Goal: Information Seeking & Learning: Learn about a topic

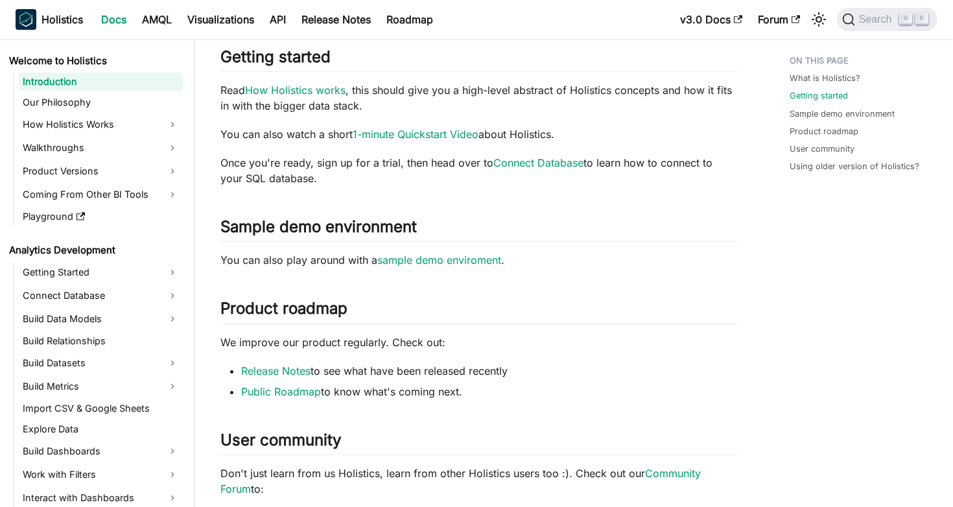
scroll to position [493, 0]
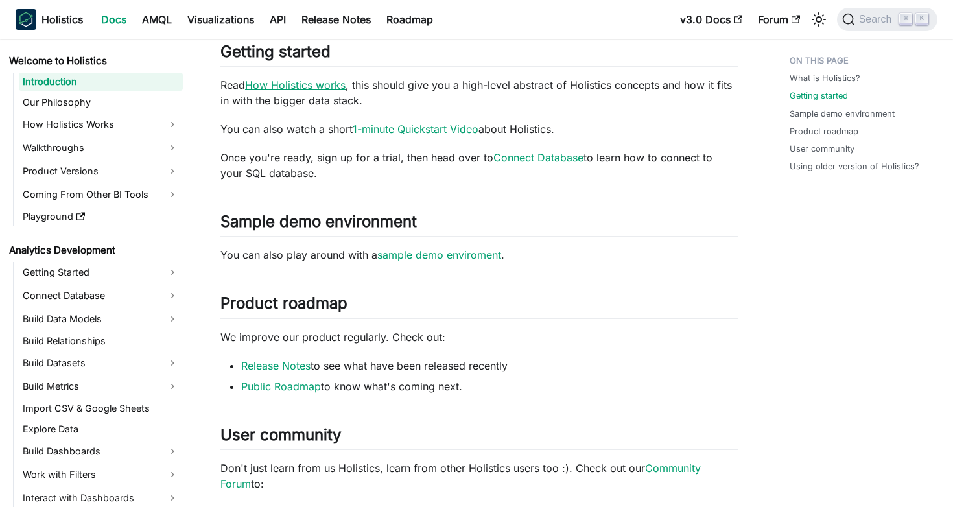
click at [326, 88] on link "How Holistics works" at bounding box center [295, 84] width 101 height 13
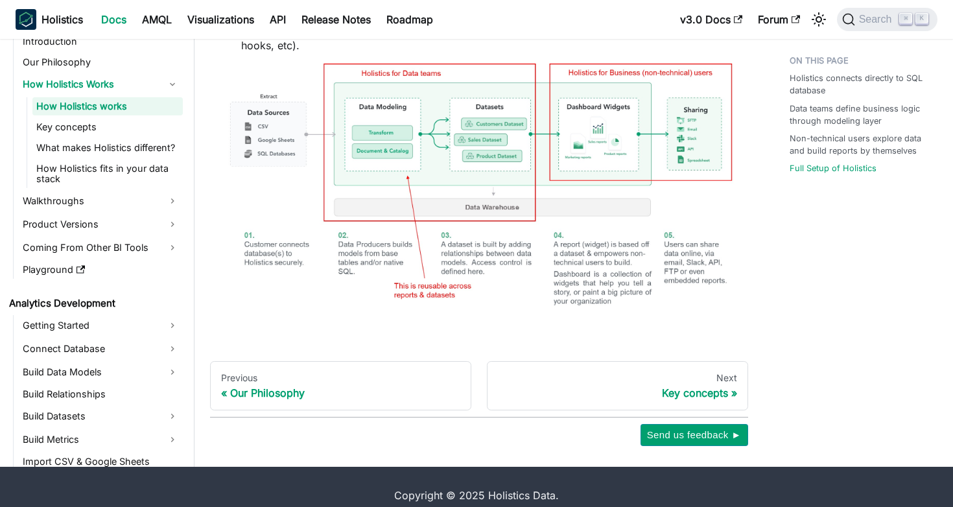
scroll to position [924, 0]
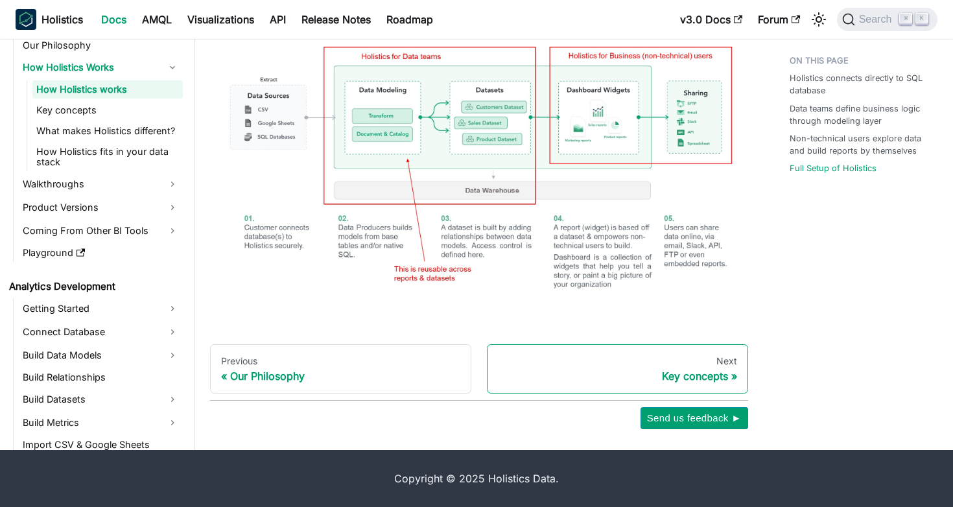
click at [706, 376] on div "Key concepts" at bounding box center [617, 376] width 239 height 13
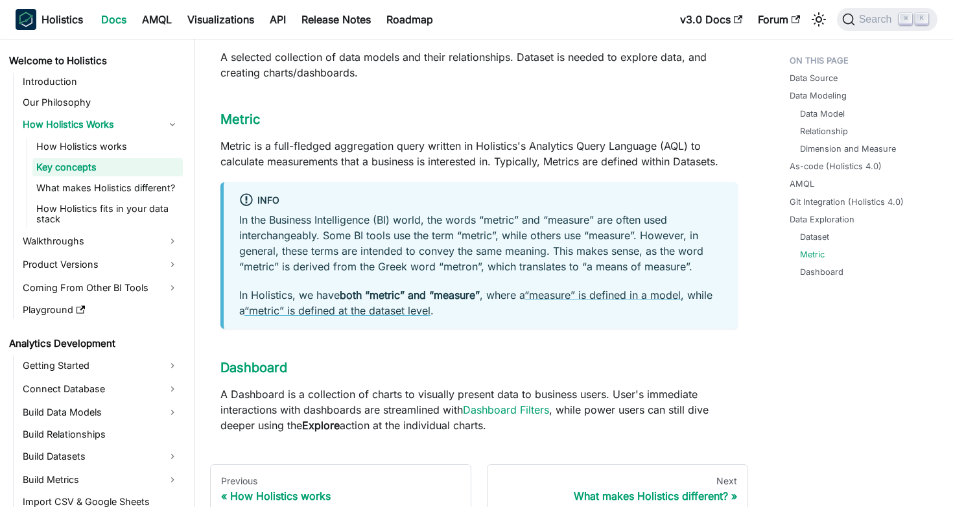
scroll to position [1505, 0]
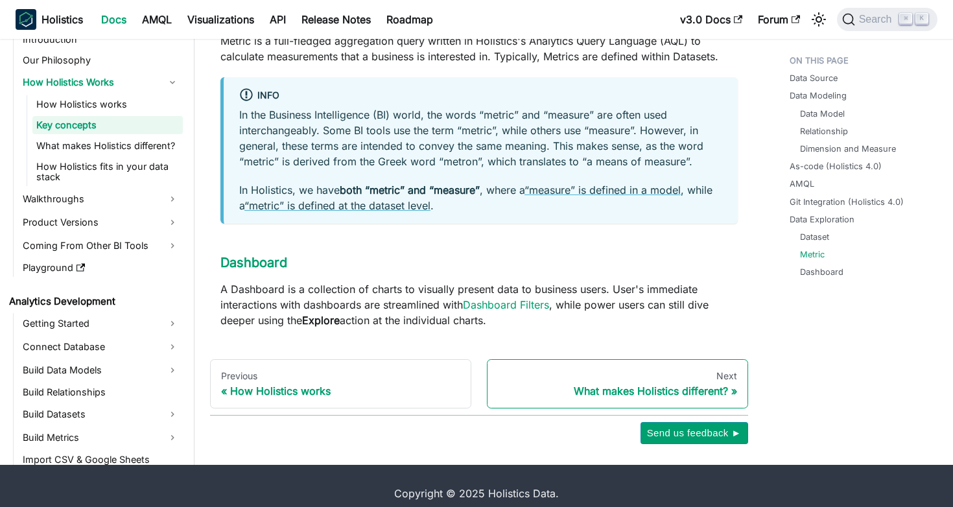
click at [693, 385] on div "What makes Holistics different?" at bounding box center [617, 391] width 239 height 13
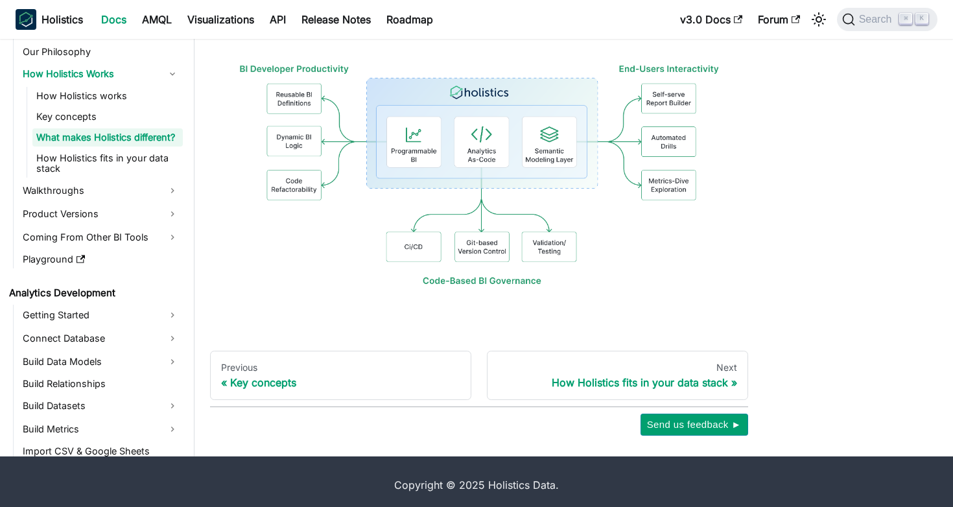
scroll to position [416, 0]
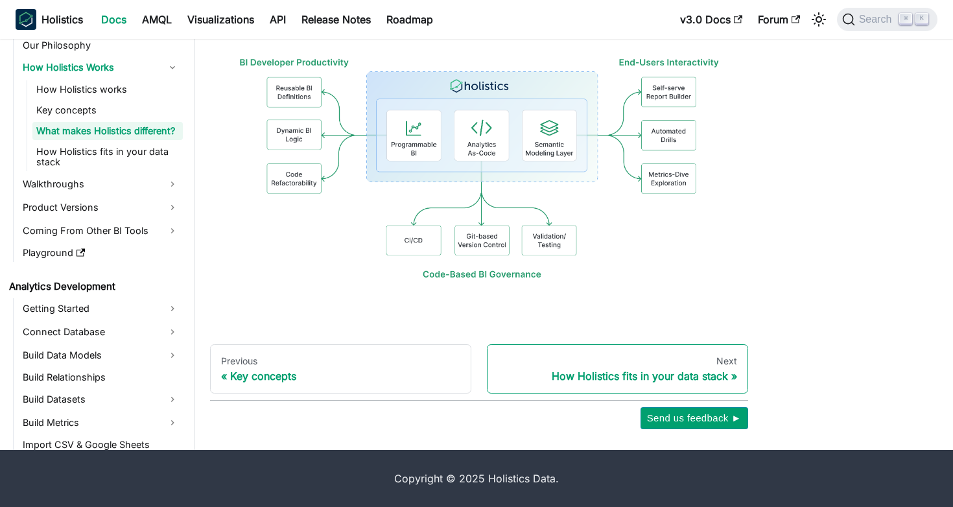
click at [723, 370] on div "How Holistics fits in your data stack" at bounding box center [617, 376] width 239 height 13
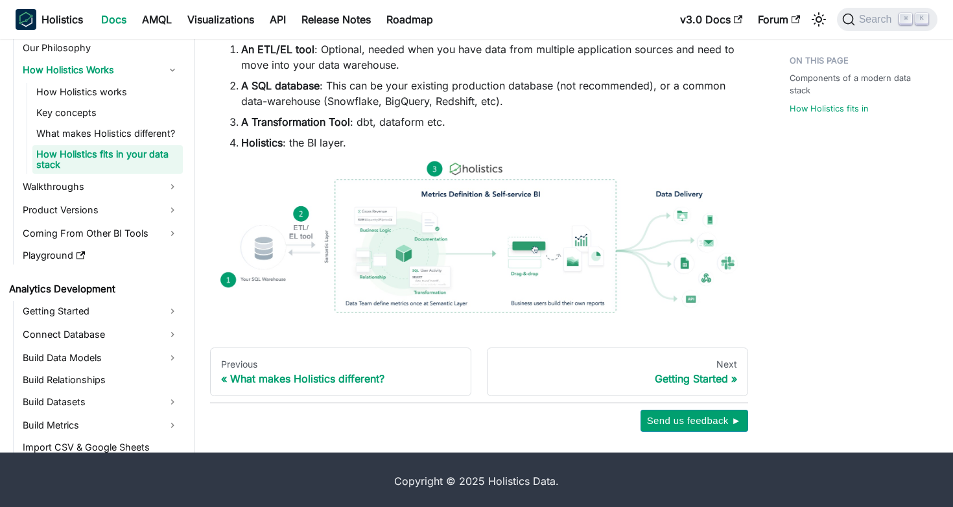
scroll to position [804, 0]
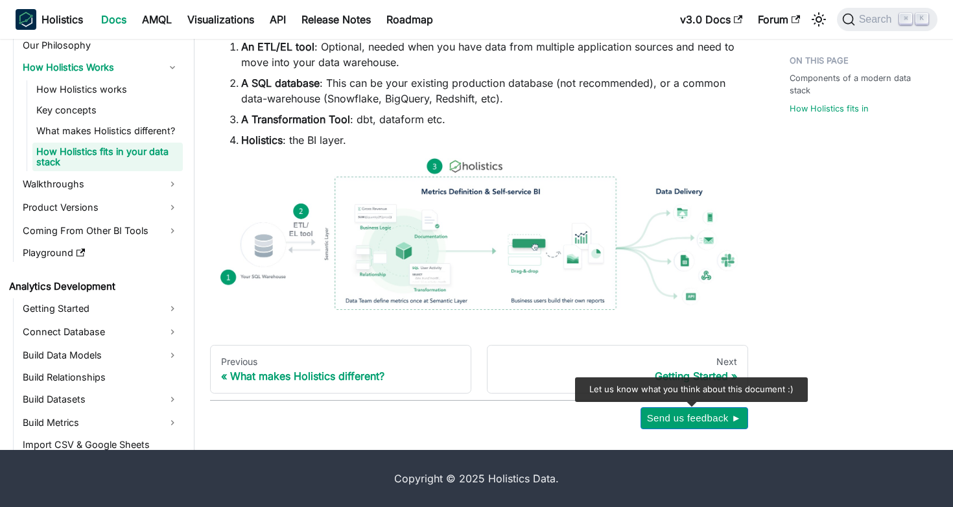
click at [690, 411] on span "Send us feedback ►" at bounding box center [694, 418] width 95 height 17
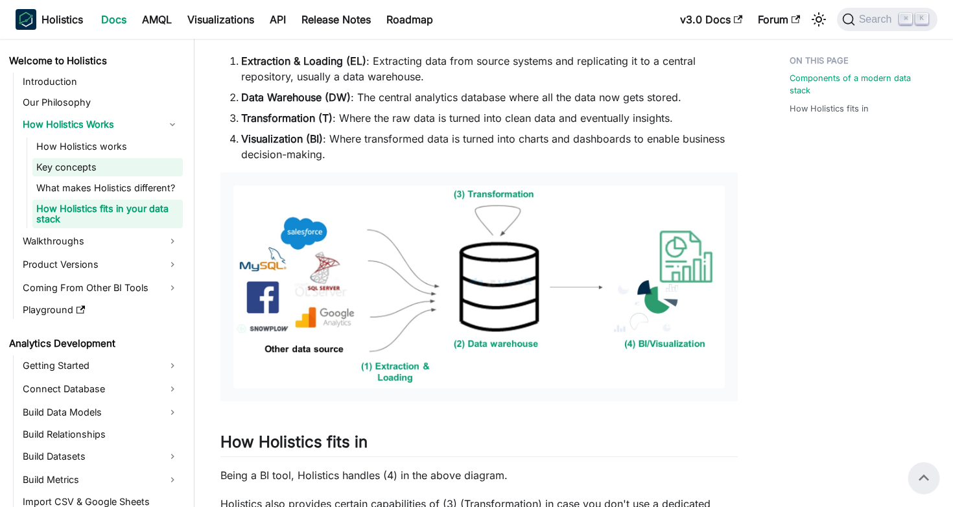
scroll to position [273, 0]
click at [276, 14] on link "API" at bounding box center [278, 19] width 32 height 21
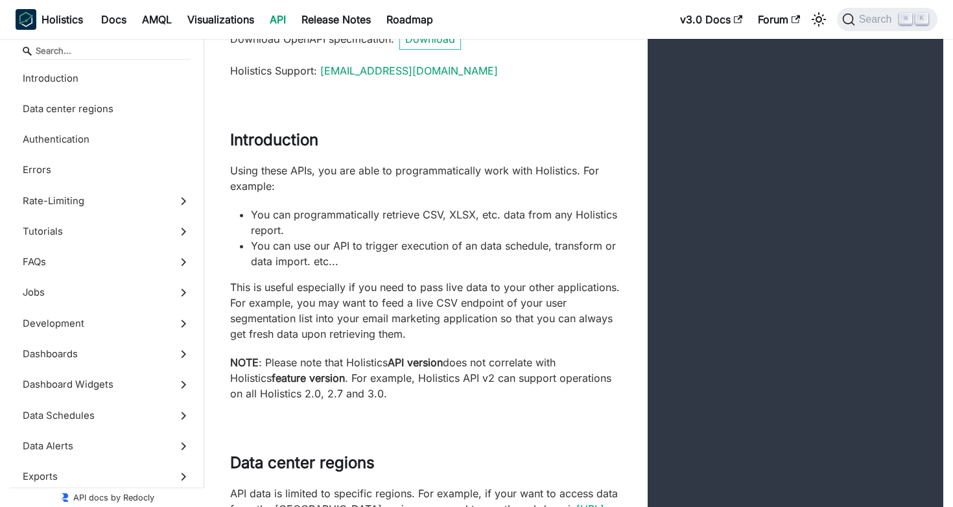
scroll to position [75, 0]
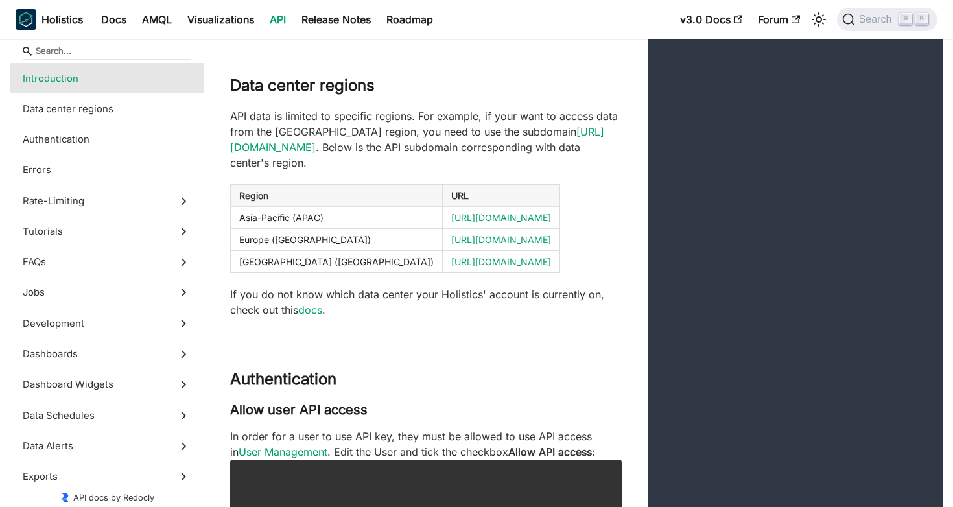
scroll to position [451, 0]
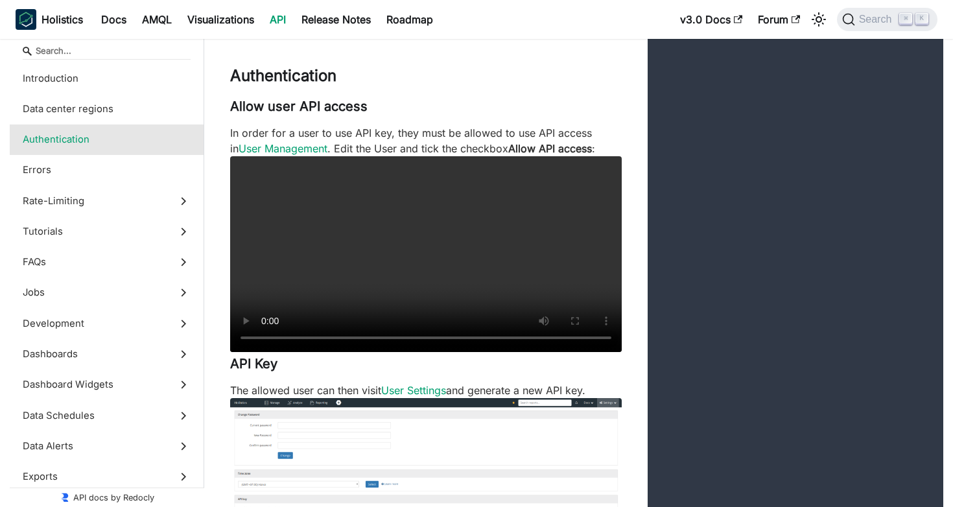
scroll to position [750, 0]
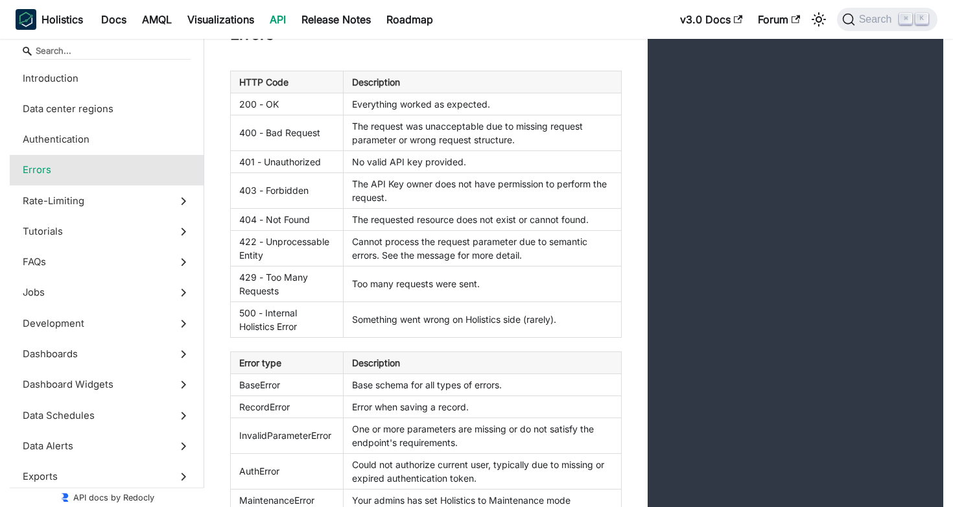
scroll to position [1504, 0]
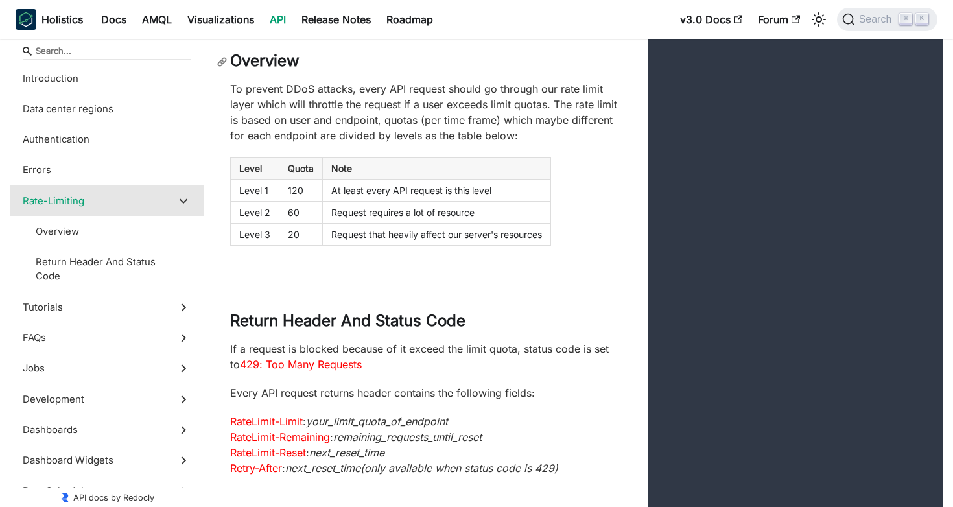
scroll to position [2827, 0]
